Goal: Task Accomplishment & Management: Manage account settings

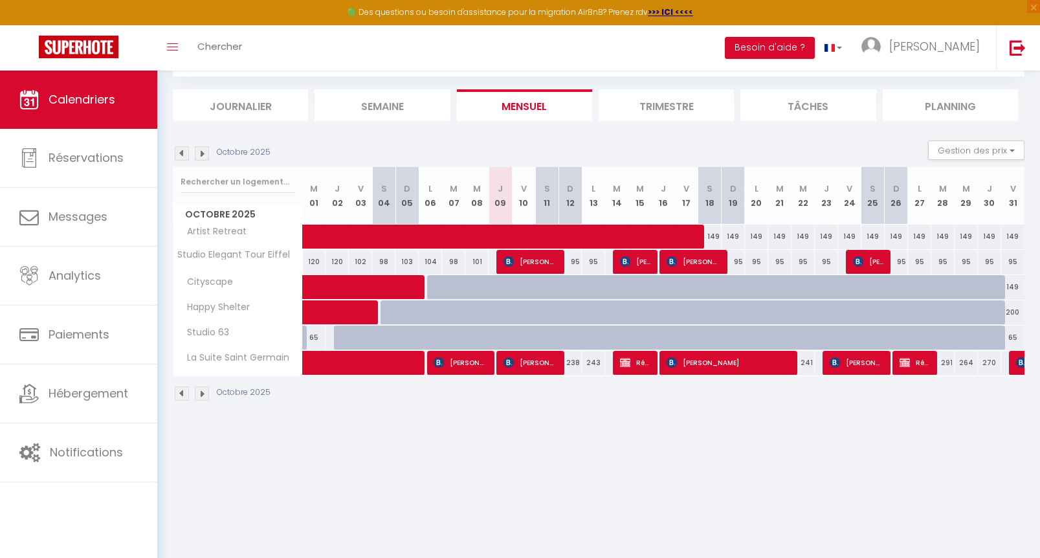
scroll to position [71, 0]
click at [569, 436] on body "🟢 Des questions ou besoin d'assistance pour la migration AirBnB? Prenez rdv >>>…" at bounding box center [520, 279] width 1040 height 558
click at [183, 391] on img at bounding box center [182, 393] width 14 height 14
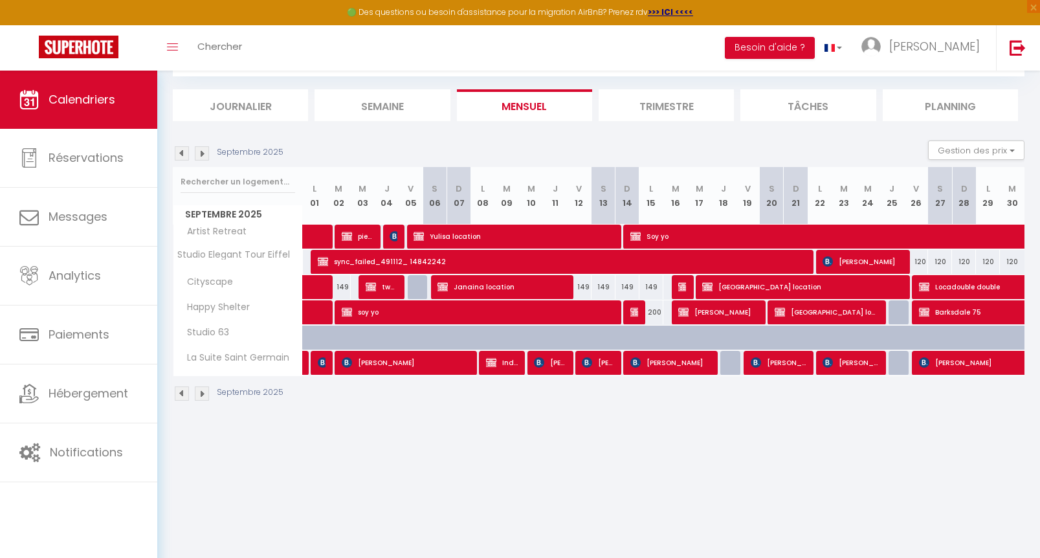
click at [197, 393] on img at bounding box center [202, 393] width 14 height 14
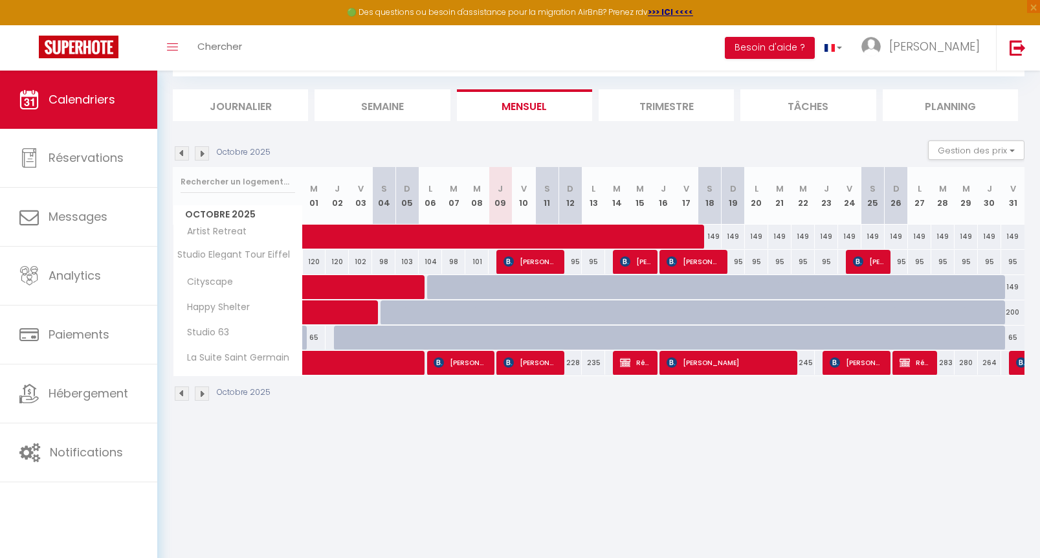
click at [570, 455] on body "🟢 Des questions ou besoin d'assistance pour la migration AirBnB? Prenez rdv >>>…" at bounding box center [520, 279] width 1040 height 558
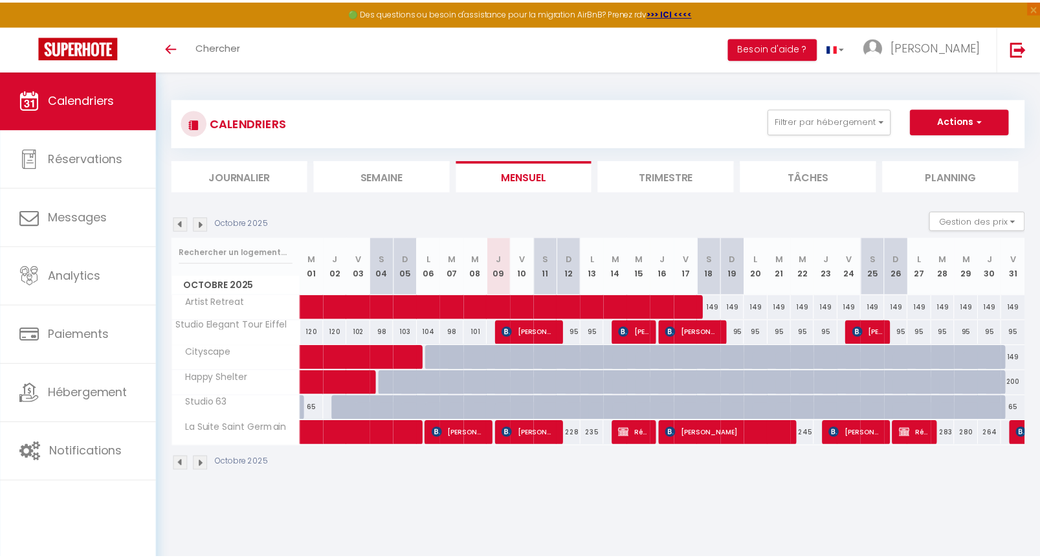
scroll to position [71, 0]
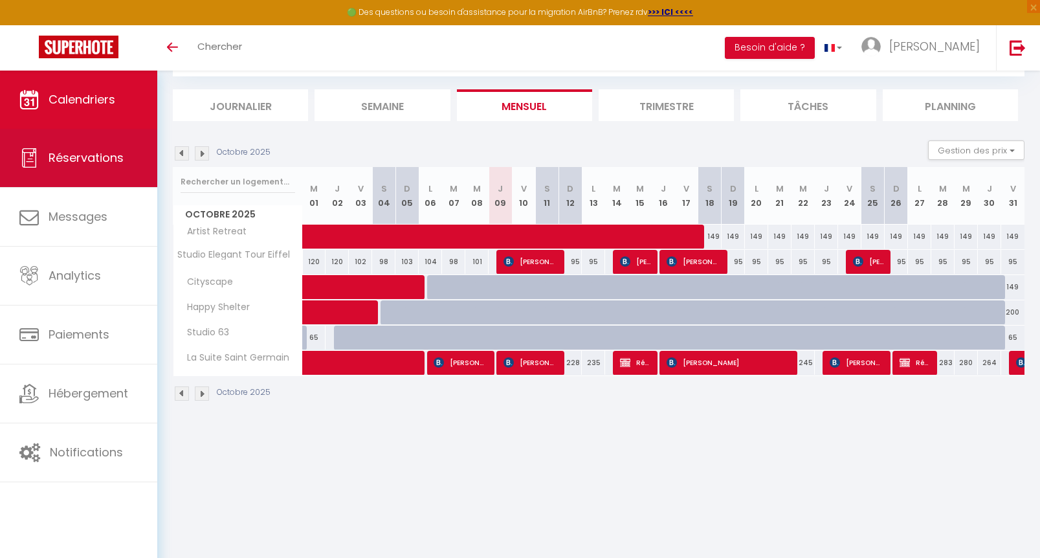
click at [118, 144] on link "Réservations" at bounding box center [78, 158] width 157 height 58
select select "not_cancelled"
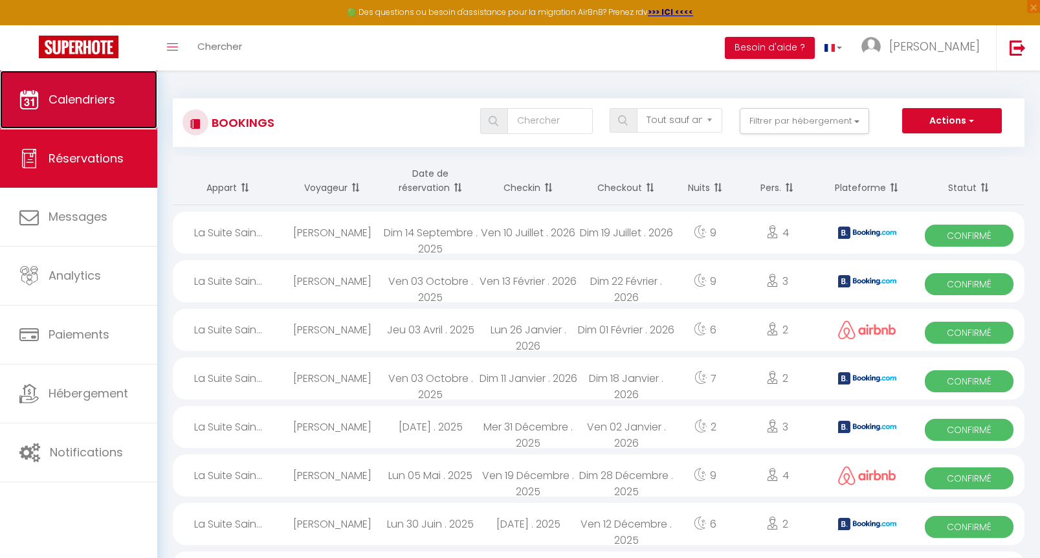
click at [71, 98] on span "Calendriers" at bounding box center [82, 99] width 67 height 16
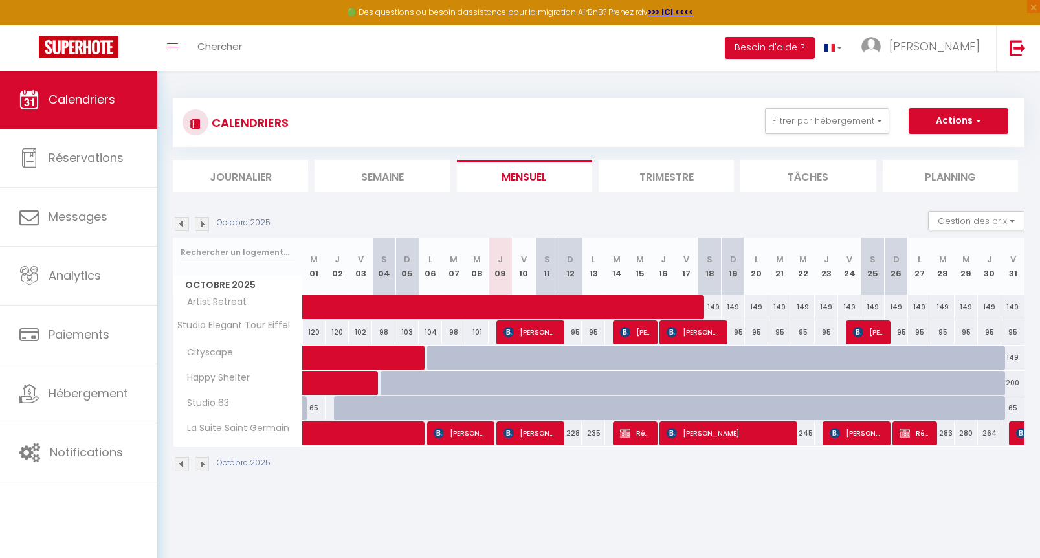
click at [204, 465] on img at bounding box center [202, 464] width 14 height 14
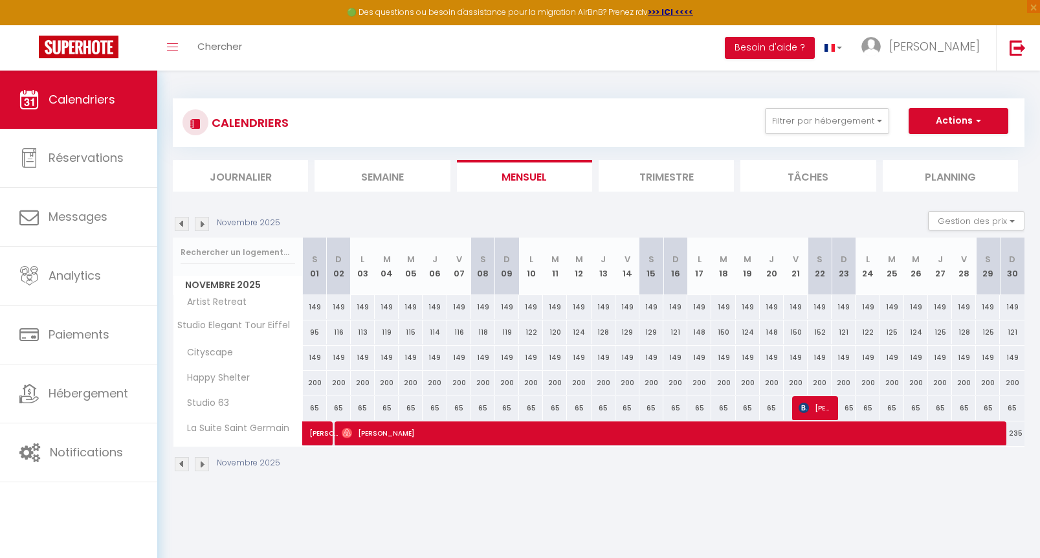
click at [186, 463] on img at bounding box center [182, 464] width 14 height 14
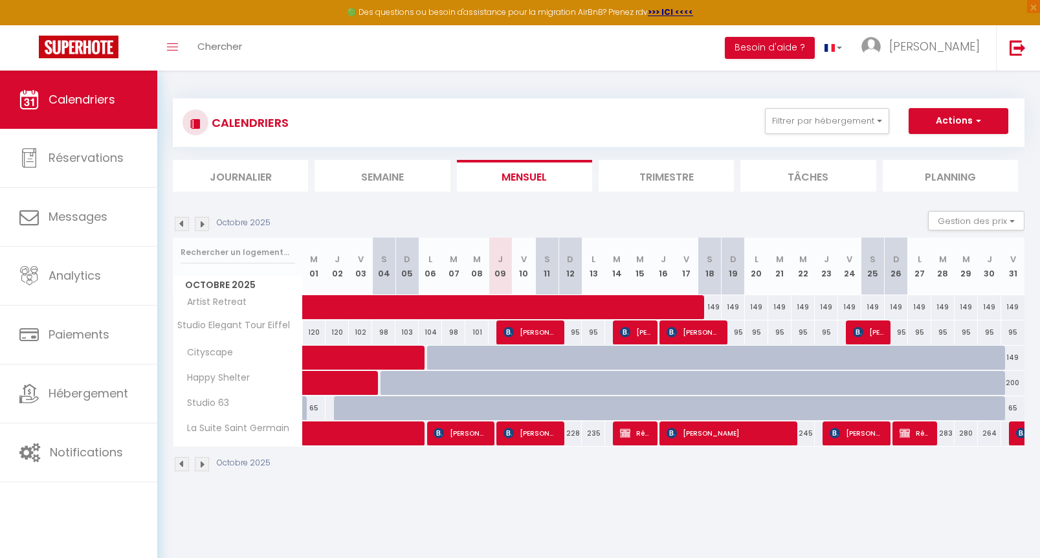
click at [200, 463] on img at bounding box center [202, 464] width 14 height 14
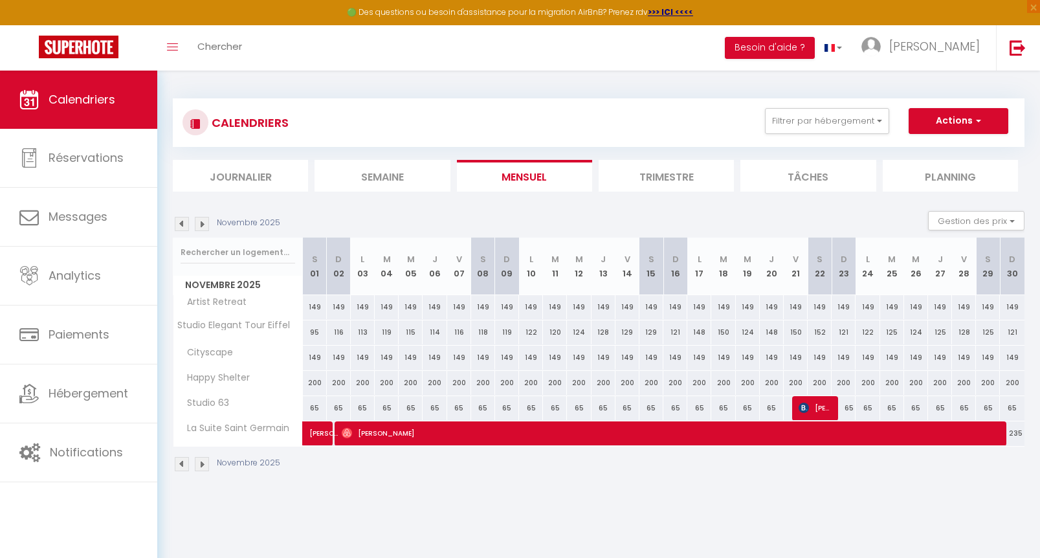
click at [314, 408] on div "65" at bounding box center [315, 408] width 24 height 24
type input "65"
type input "[DATE]"
type input "Dim 02 Novembre 2025"
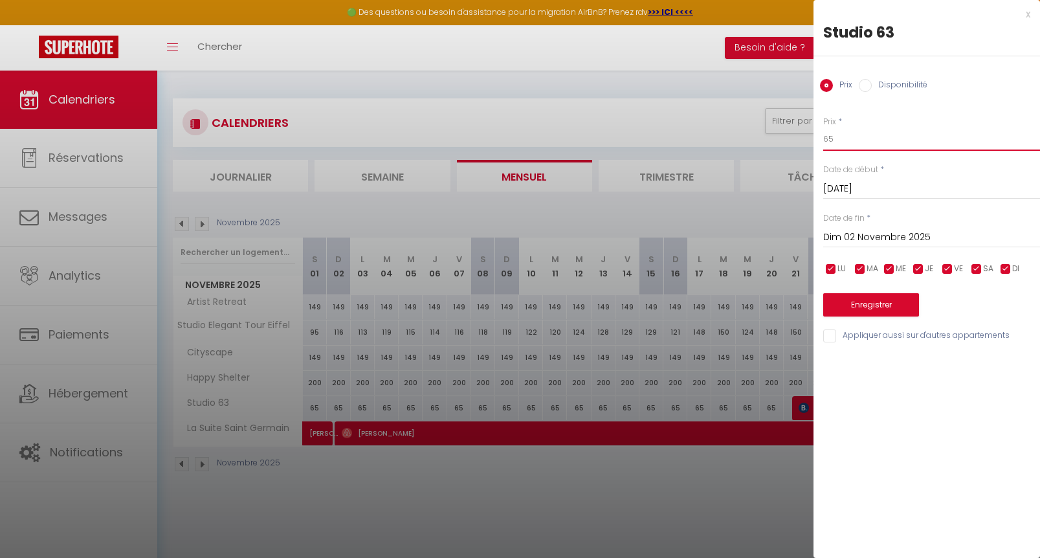
click at [890, 138] on input "65" at bounding box center [931, 139] width 217 height 23
type input "6"
type input "99"
click at [880, 229] on input "Dim 02 Novembre 2025" at bounding box center [931, 237] width 217 height 17
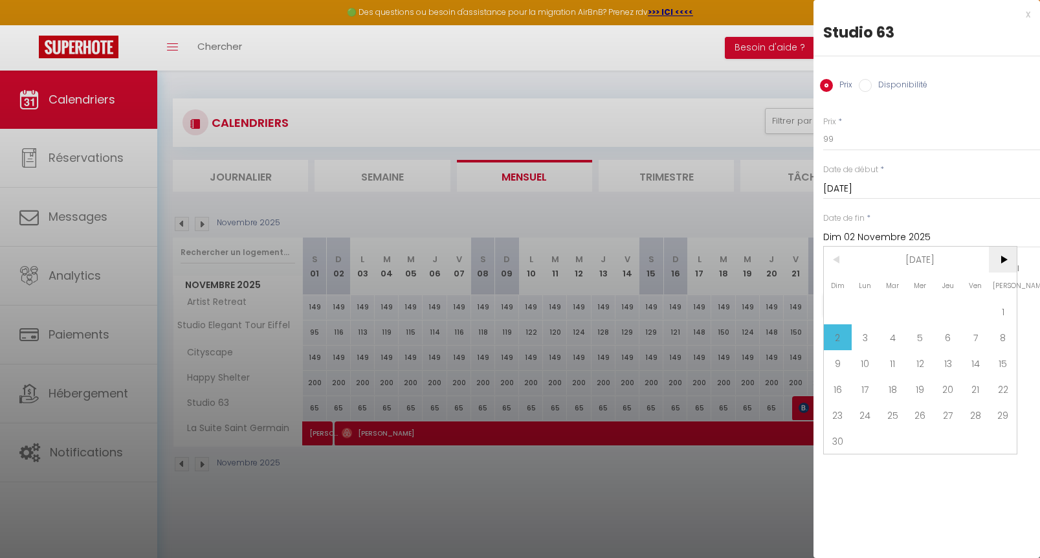
click at [1010, 256] on span ">" at bounding box center [1003, 260] width 28 height 26
click at [921, 412] on span "31" at bounding box center [921, 415] width 28 height 26
type input "Mer 31 Décembre 2025"
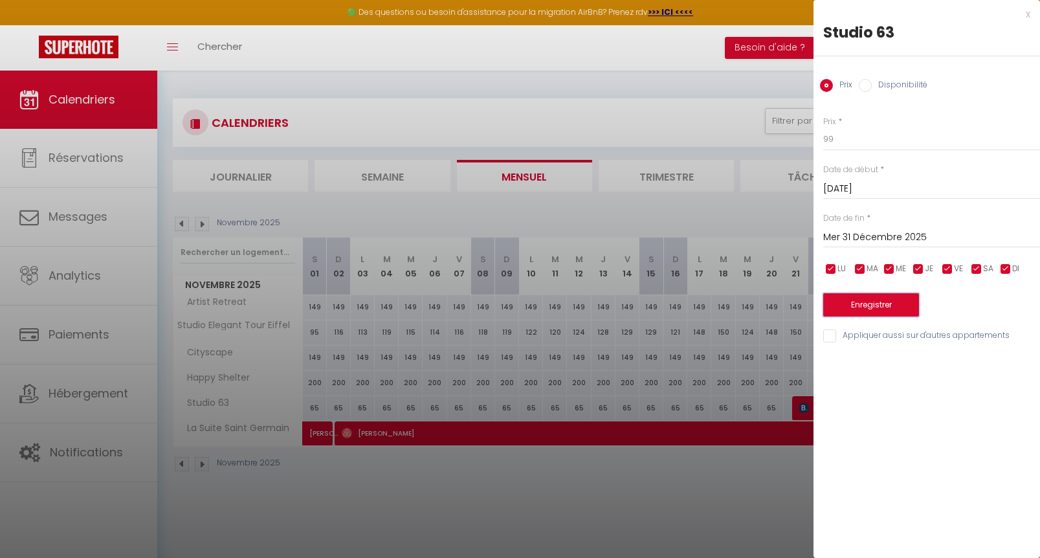
click at [889, 304] on button "Enregistrer" at bounding box center [871, 304] width 96 height 23
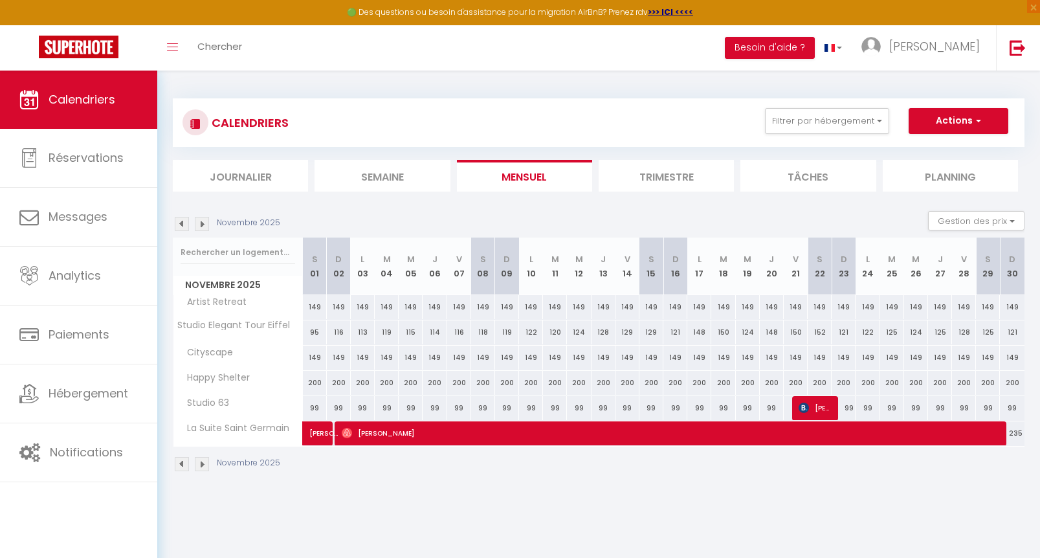
click at [183, 467] on img at bounding box center [182, 464] width 14 height 14
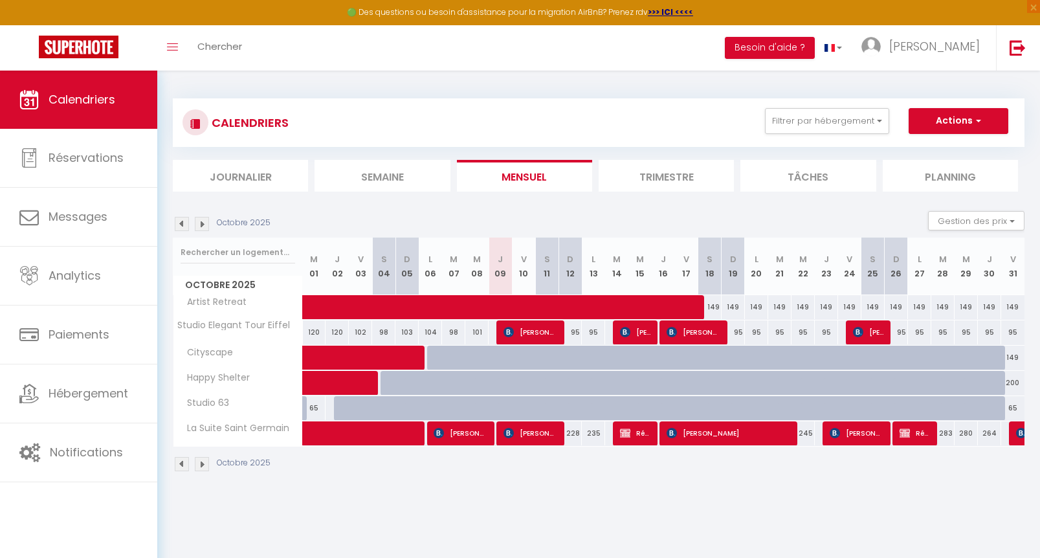
click at [183, 467] on img at bounding box center [182, 464] width 14 height 14
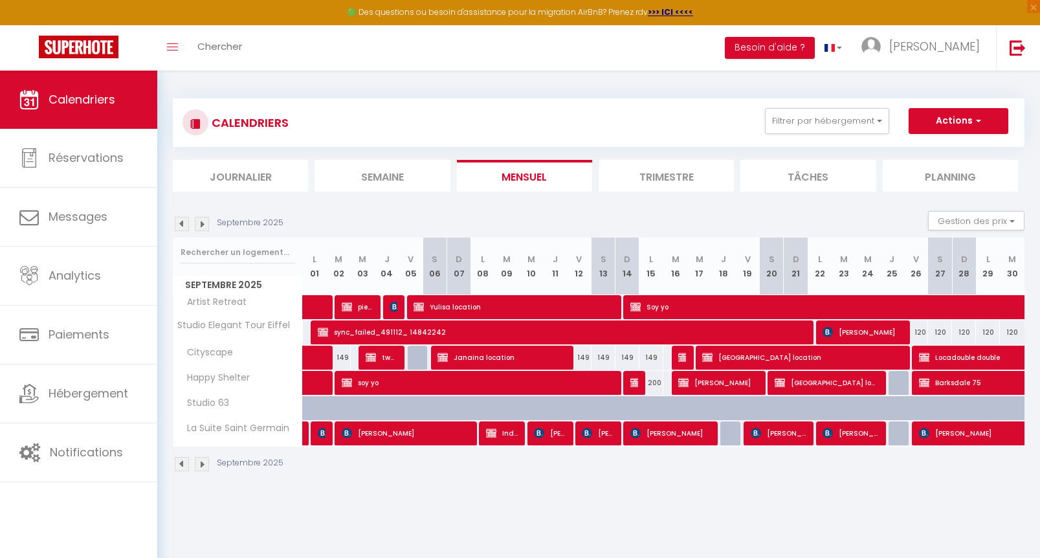
click at [204, 465] on img at bounding box center [202, 464] width 14 height 14
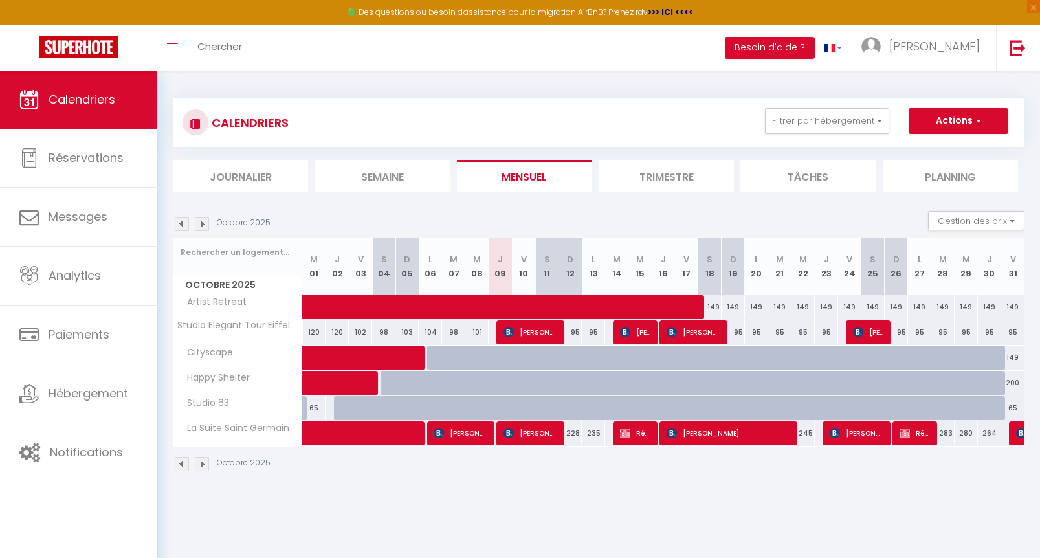
click at [204, 465] on img at bounding box center [202, 464] width 14 height 14
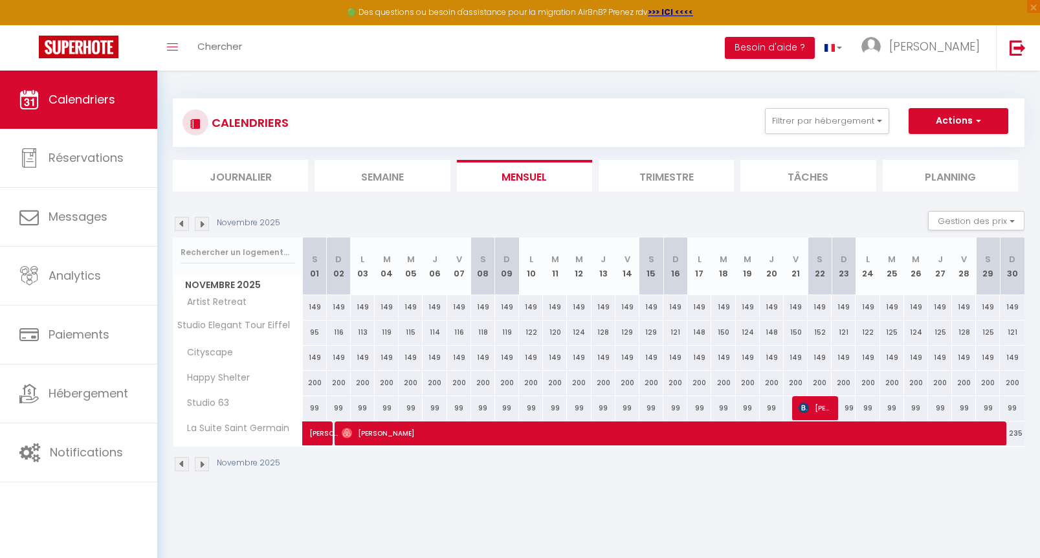
click at [181, 463] on img at bounding box center [182, 464] width 14 height 14
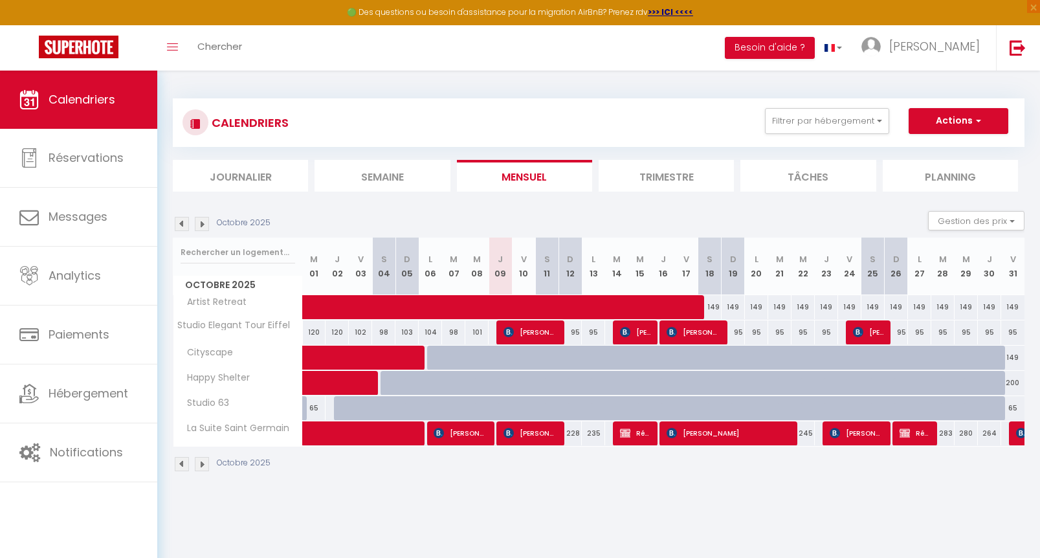
click at [200, 462] on img at bounding box center [202, 464] width 14 height 14
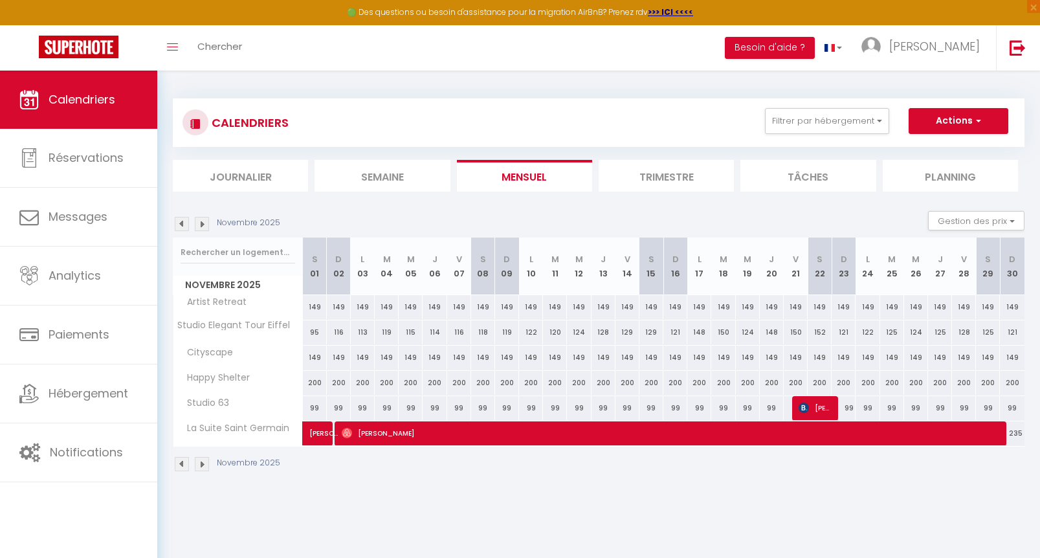
click at [200, 465] on img at bounding box center [202, 464] width 14 height 14
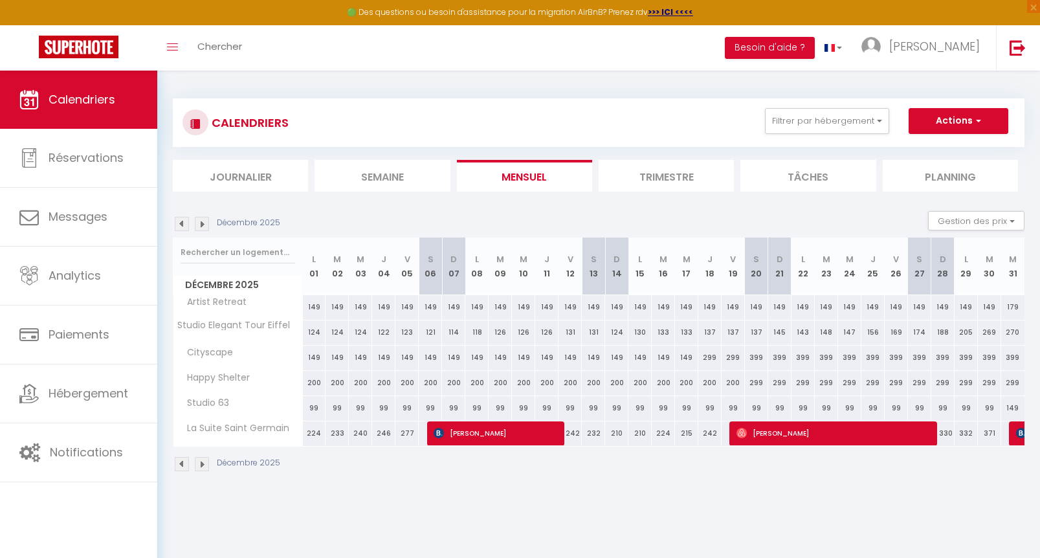
click at [190, 465] on div "Décembre 2025" at bounding box center [228, 464] width 111 height 14
click at [184, 463] on img at bounding box center [182, 464] width 14 height 14
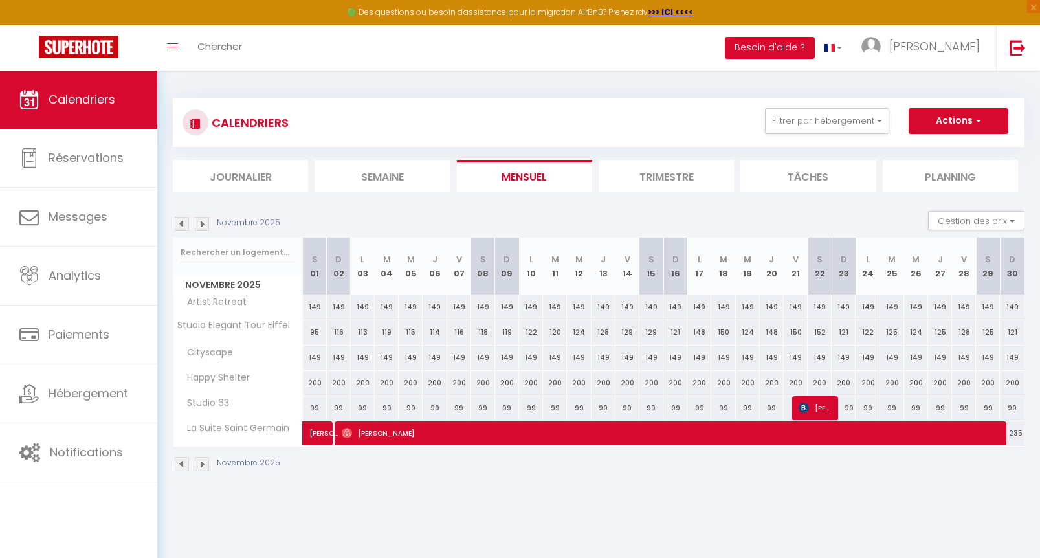
click at [186, 464] on img at bounding box center [182, 464] width 14 height 14
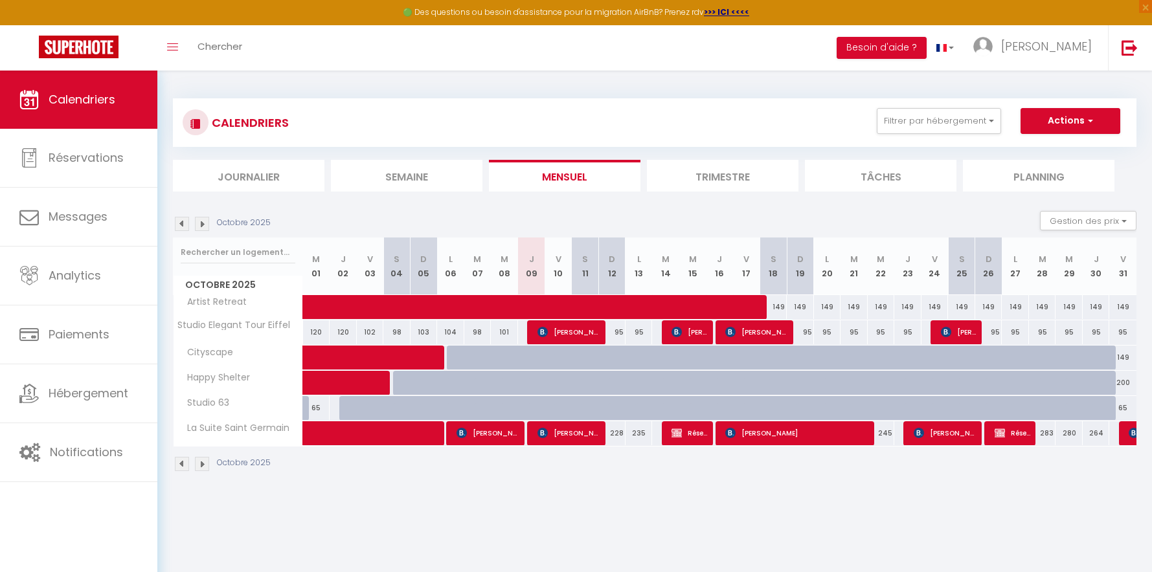
click at [616, 550] on body "🟢 Des questions ou besoin d'assistance pour la migration AirBnB? Prenez rdv >>>…" at bounding box center [576, 357] width 1152 height 572
